Goal: Information Seeking & Learning: Learn about a topic

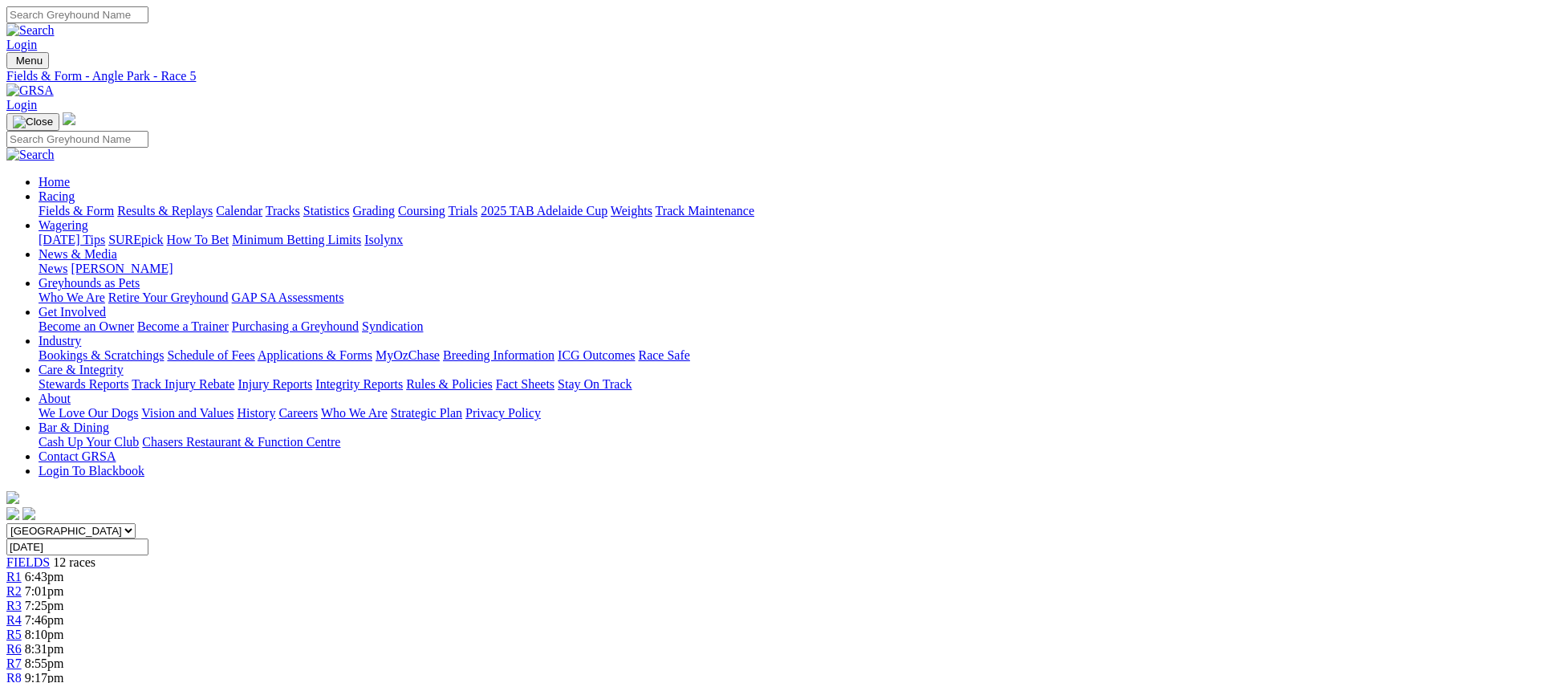
click at [114, 204] on link "Fields & Form" at bounding box center [76, 210] width 75 height 14
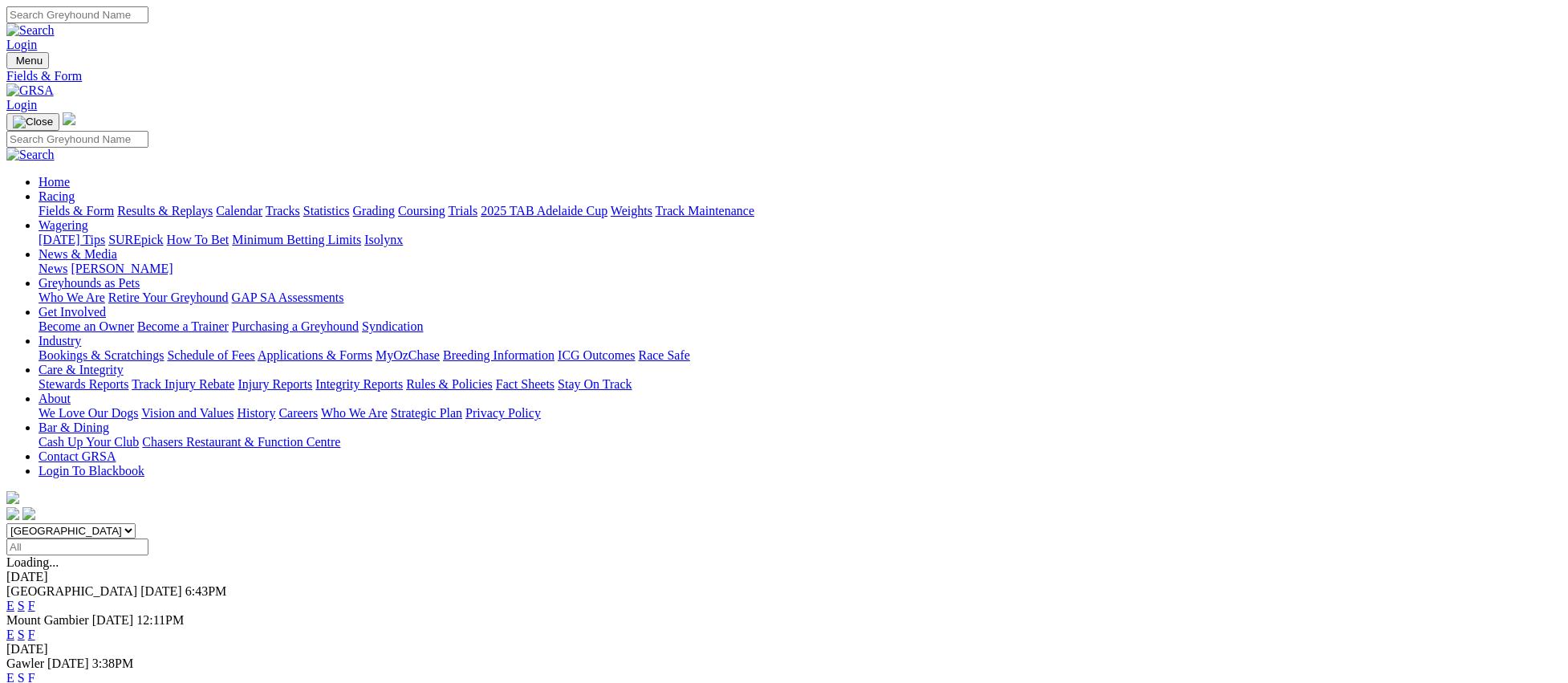
click at [15, 671] on link "E" at bounding box center [11, 677] width 8 height 14
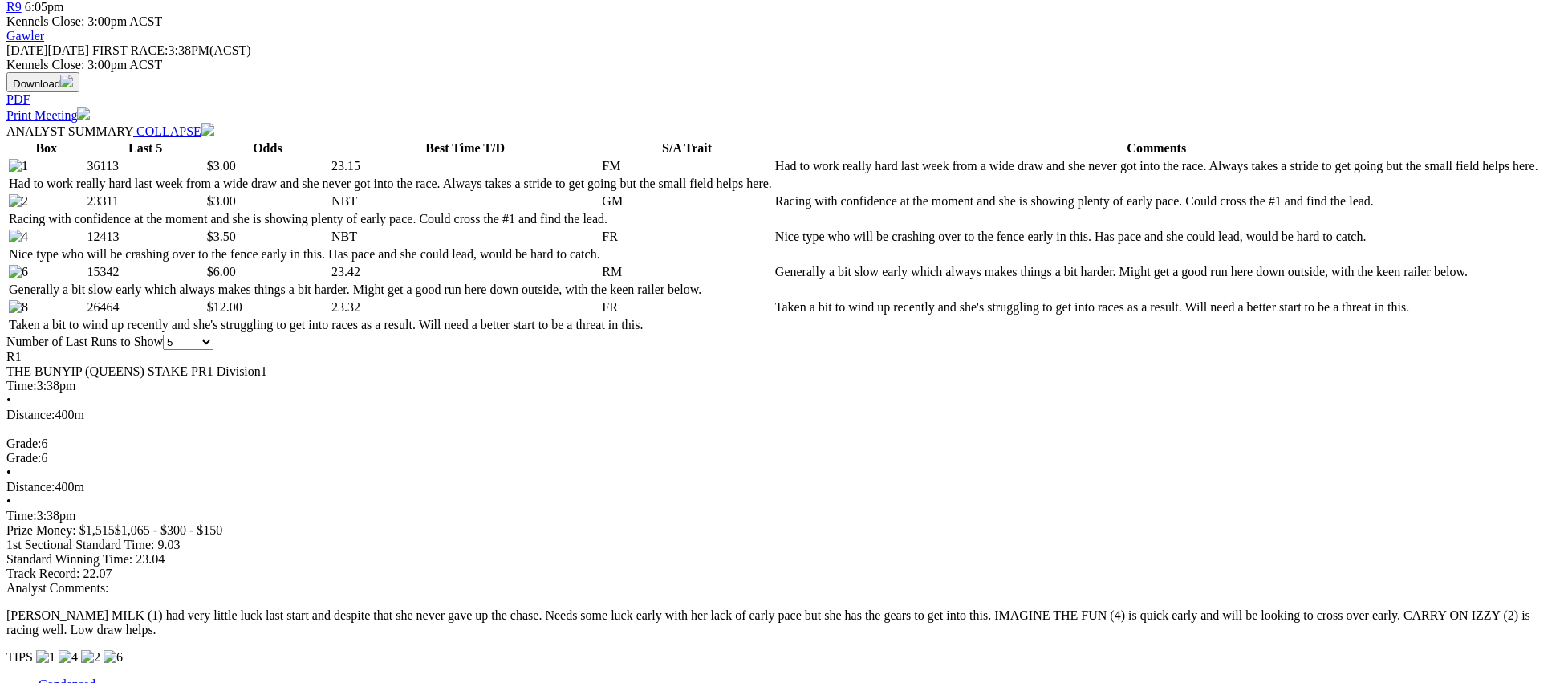
scroll to position [711, 0]
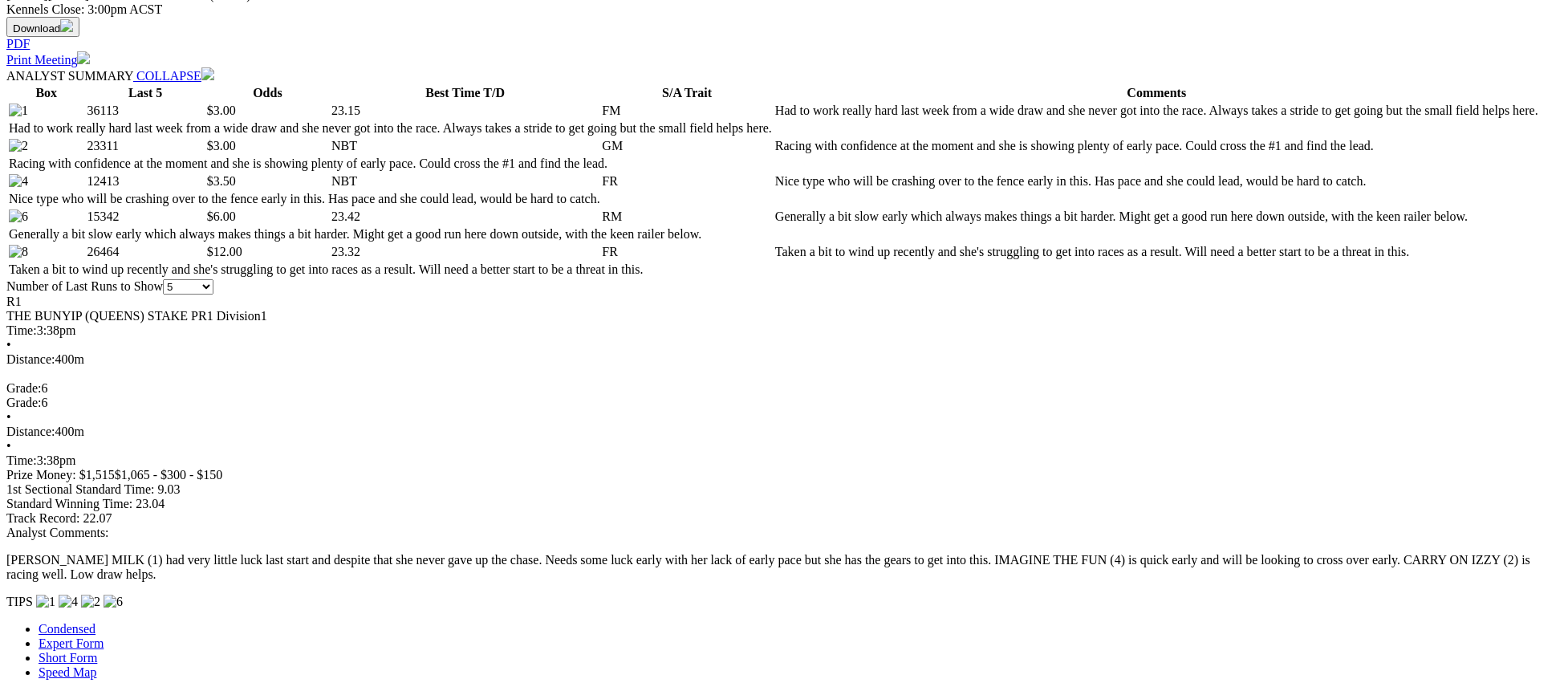
scroll to position [0, 0]
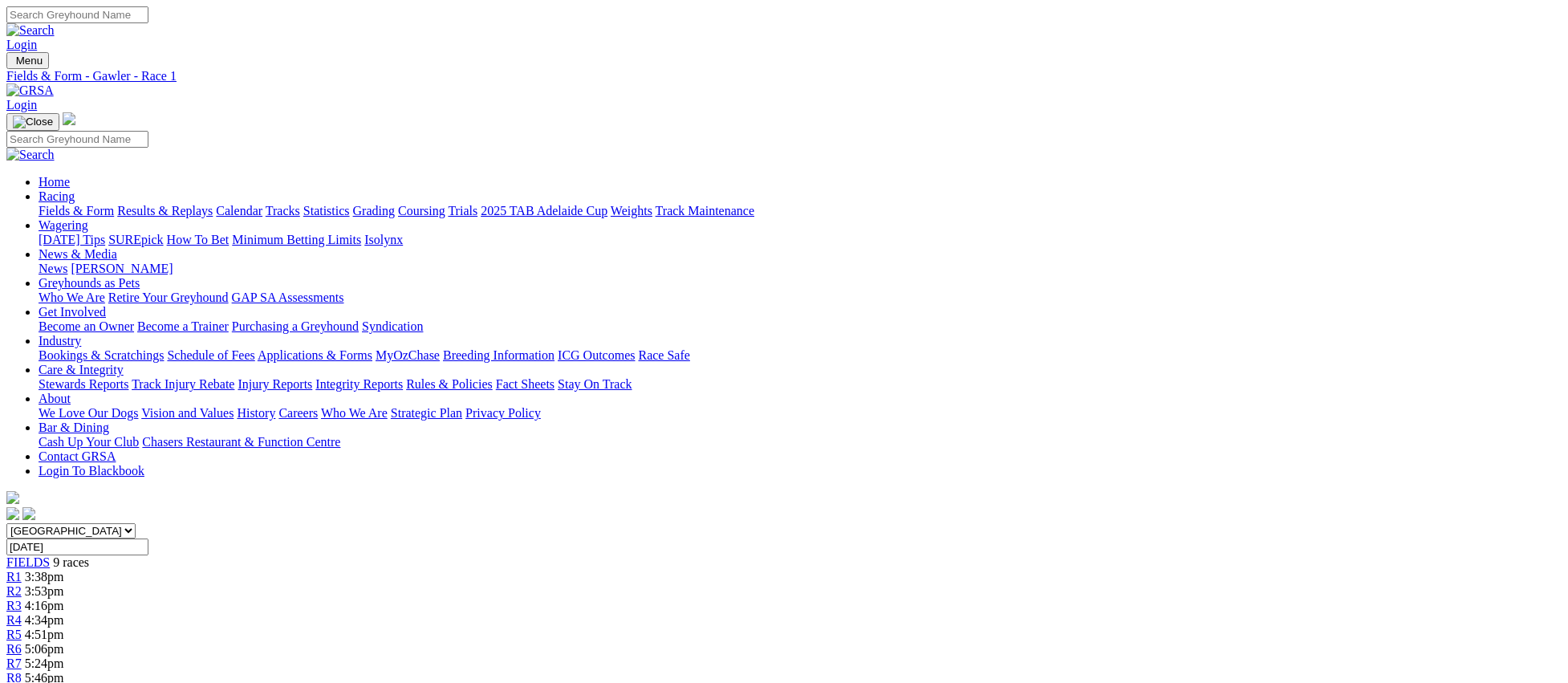
click at [64, 584] on span "3:53pm" at bounding box center [45, 591] width 40 height 14
click at [114, 204] on link "Fields & Form" at bounding box center [76, 210] width 75 height 14
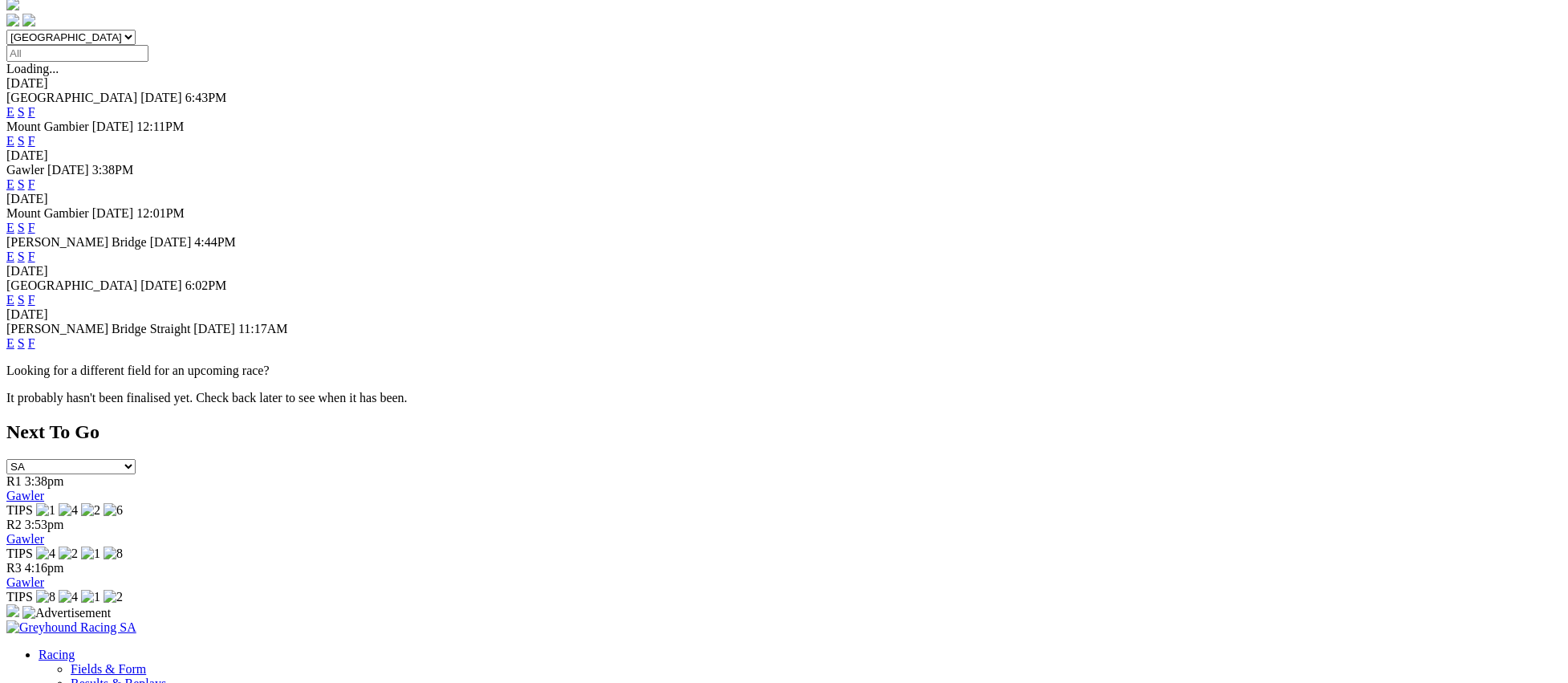
scroll to position [566, 0]
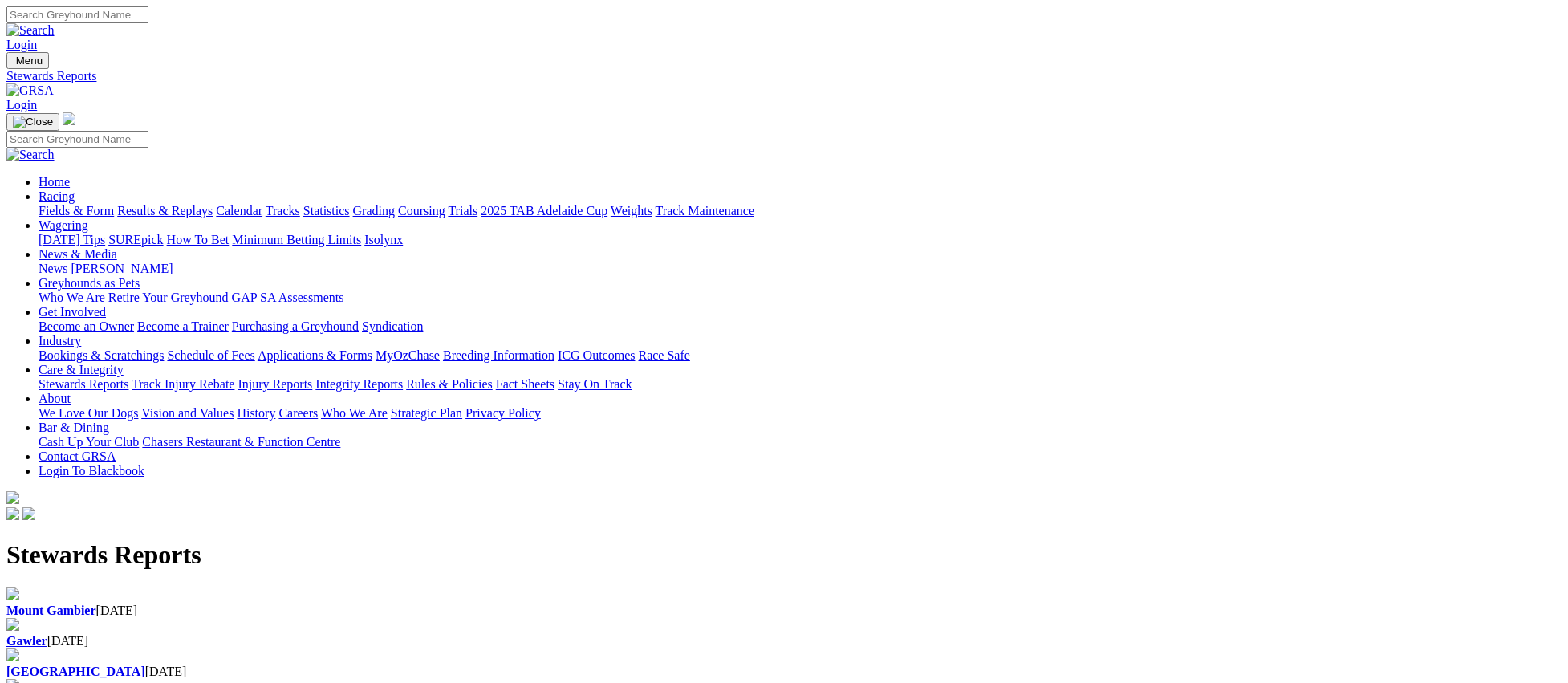
click at [557, 634] on div "Gawler 03 Sep 2025" at bounding box center [784, 641] width 1555 height 15
